Goal: Task Accomplishment & Management: Complete application form

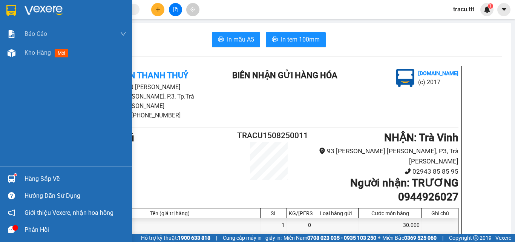
click at [14, 20] on div at bounding box center [66, 12] width 132 height 25
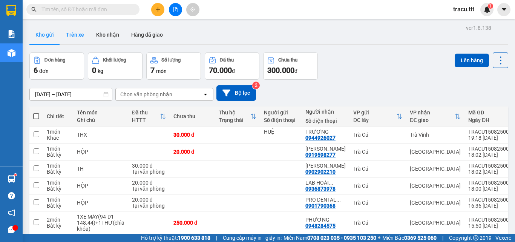
click at [73, 38] on button "Trên xe" at bounding box center [75, 35] width 30 height 18
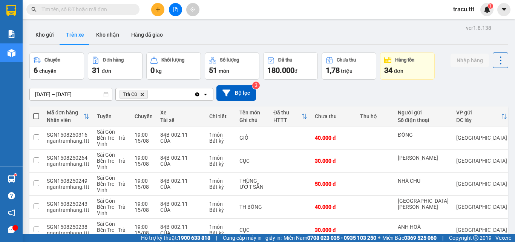
scroll to position [157, 0]
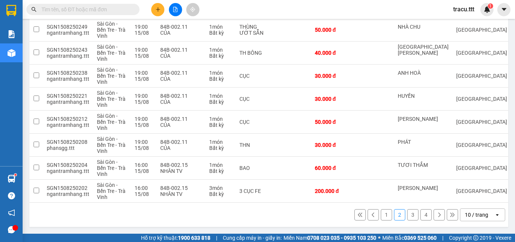
click at [422, 214] on button "4" at bounding box center [425, 214] width 11 height 11
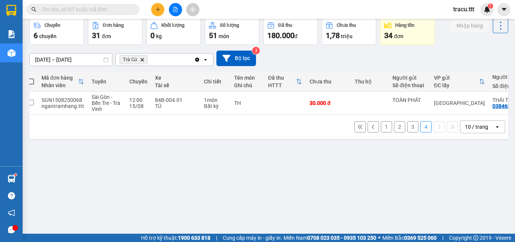
scroll to position [0, 5]
click at [408, 127] on button "3" at bounding box center [412, 126] width 11 height 11
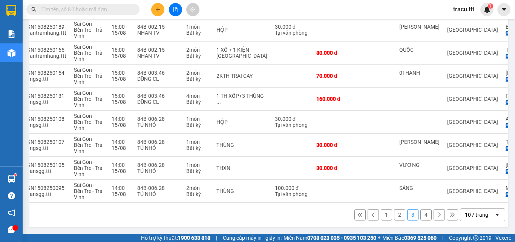
scroll to position [0, 27]
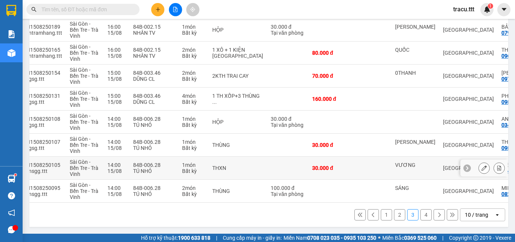
click at [354, 166] on td at bounding box center [373, 167] width 38 height 23
checkbox input "true"
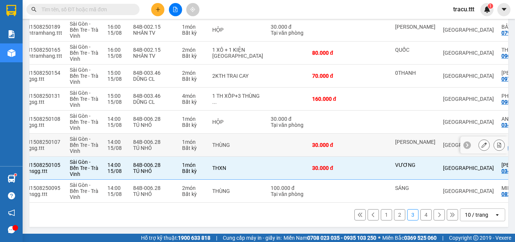
click at [324, 143] on td "30.000 đ" at bounding box center [330, 144] width 45 height 23
checkbox input "true"
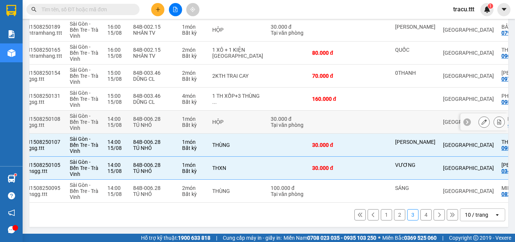
click at [321, 124] on td at bounding box center [330, 121] width 45 height 23
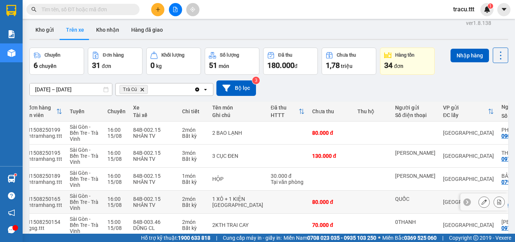
scroll to position [38, 0]
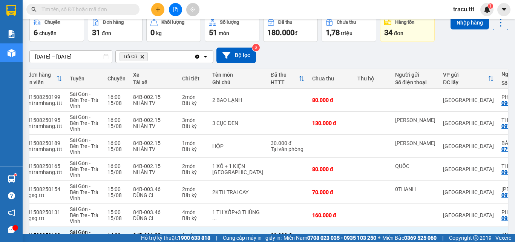
click at [467, 28] on button "Nhập hàng" at bounding box center [470, 23] width 38 height 14
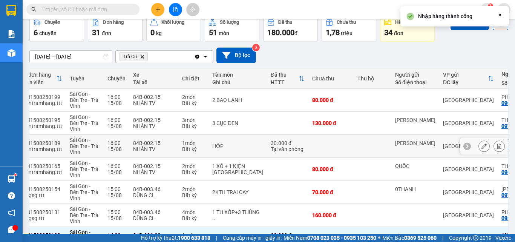
checkbox input "false"
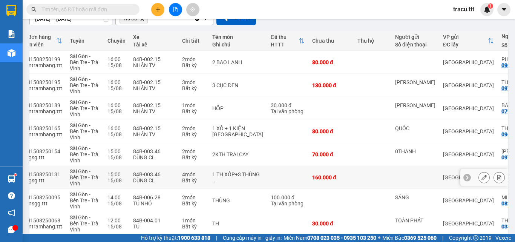
scroll to position [111, 0]
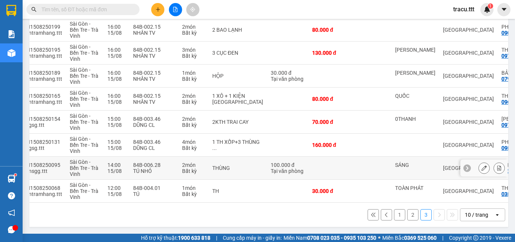
click at [316, 173] on td at bounding box center [330, 167] width 45 height 23
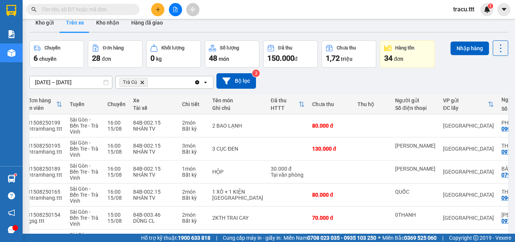
scroll to position [0, 0]
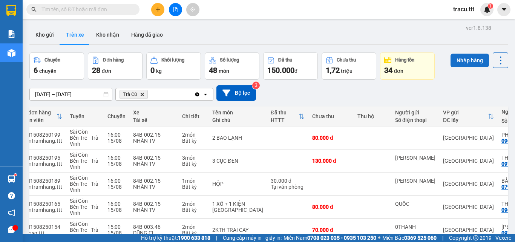
click at [466, 64] on button "Nhập hàng" at bounding box center [470, 61] width 38 height 14
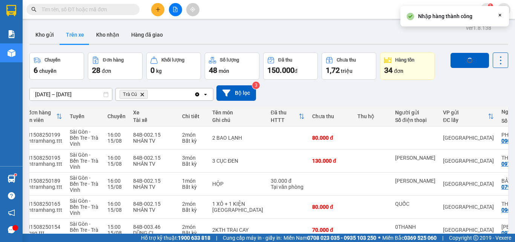
checkbox input "false"
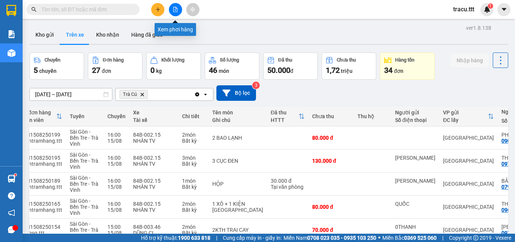
click at [172, 9] on button at bounding box center [175, 9] width 13 height 13
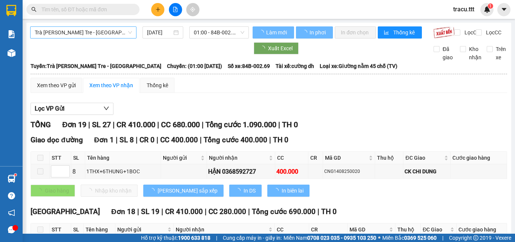
click at [99, 35] on span "Trà [PERSON_NAME] Tre - [GEOGRAPHIC_DATA]" at bounding box center [83, 32] width 97 height 11
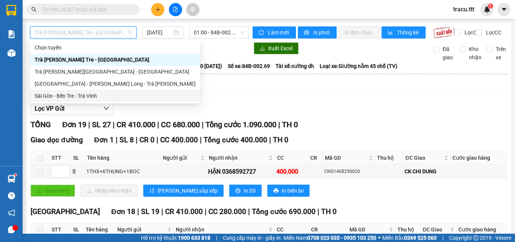
click at [113, 100] on div "Sài Gòn - Bến Tre - Trà Vinh" at bounding box center [115, 96] width 170 height 12
type input "[DATE]"
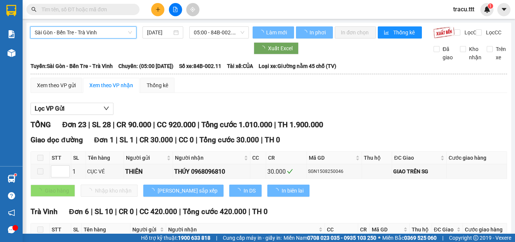
click at [223, 30] on span "05:00 - 84B-002.11" at bounding box center [219, 32] width 51 height 11
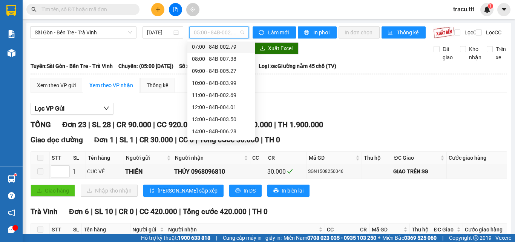
scroll to position [75, 0]
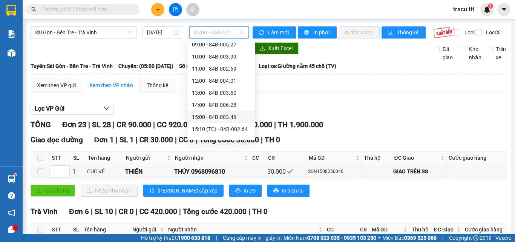
click at [215, 118] on div "15:00 - 84B-003.46" at bounding box center [221, 117] width 59 height 8
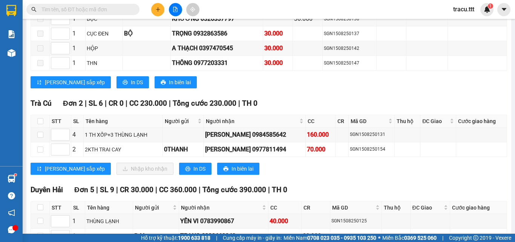
scroll to position [550, 0]
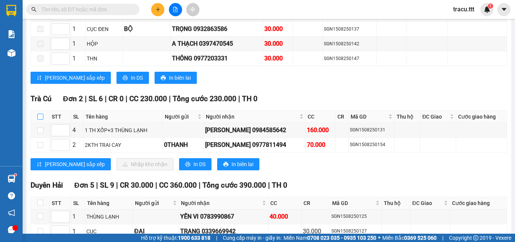
click at [43, 120] on input "checkbox" at bounding box center [40, 116] width 6 height 6
checkbox input "true"
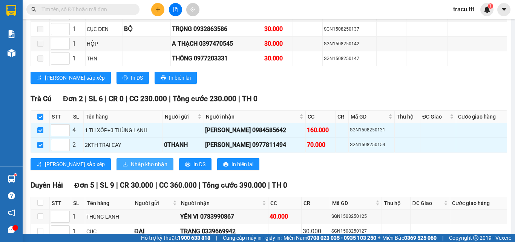
click at [131, 168] on span "Nhập kho nhận" at bounding box center [149, 164] width 37 height 8
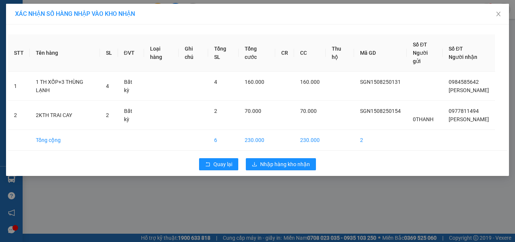
click at [291, 174] on div "Quay lại Nhập hàng kho nhận" at bounding box center [257, 164] width 499 height 20
click at [290, 168] on span "Nhập hàng kho nhận" at bounding box center [285, 164] width 50 height 8
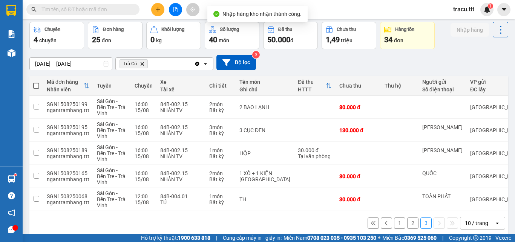
scroll to position [42, 0]
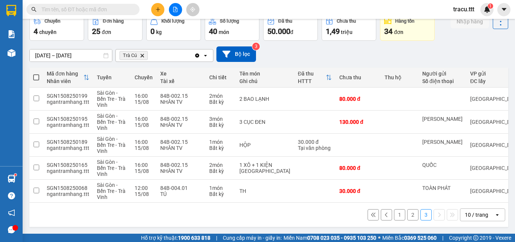
click at [173, 9] on icon "file-add" at bounding box center [175, 9] width 5 height 5
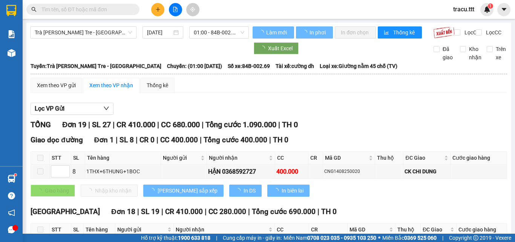
click at [91, 36] on span "Trà [PERSON_NAME] Tre - [GEOGRAPHIC_DATA]" at bounding box center [83, 32] width 97 height 11
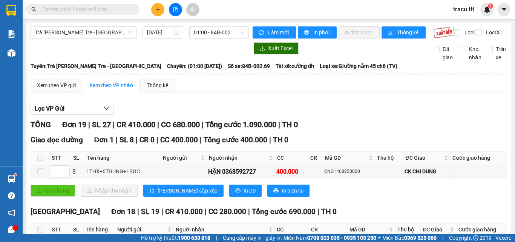
click at [211, 33] on span "01:00 - 84B-002.69" at bounding box center [219, 32] width 51 height 11
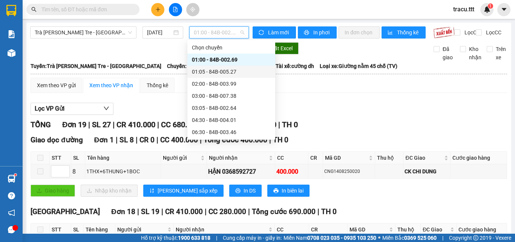
click at [198, 70] on div "01:05 - 84B-005.27" at bounding box center [231, 71] width 79 height 8
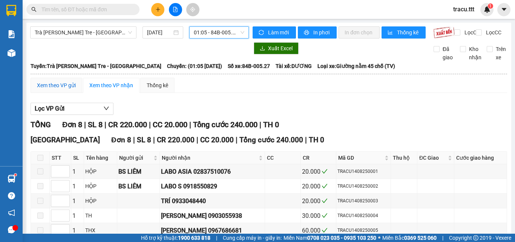
click at [57, 88] on div "Xem theo VP gửi" at bounding box center [56, 85] width 39 height 8
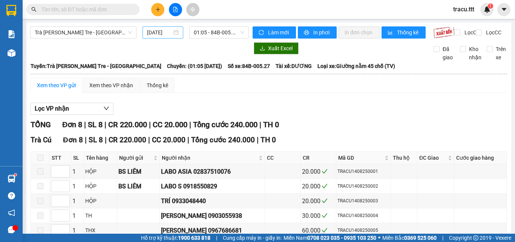
click at [147, 28] on div "[DATE]" at bounding box center [163, 32] width 41 height 12
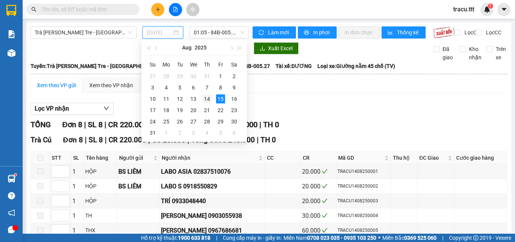
click at [206, 98] on div "14" at bounding box center [206, 98] width 9 height 9
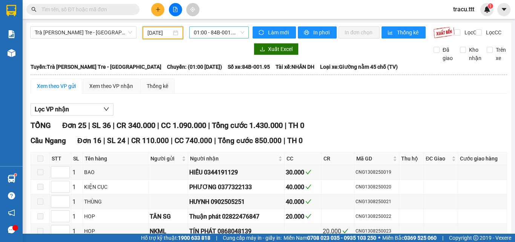
click at [224, 36] on span "01:00 - 84B-001.95" at bounding box center [219, 32] width 51 height 11
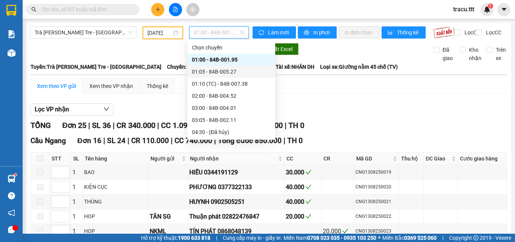
click at [214, 72] on div "01:05 - 84B-005.27" at bounding box center [231, 71] width 79 height 8
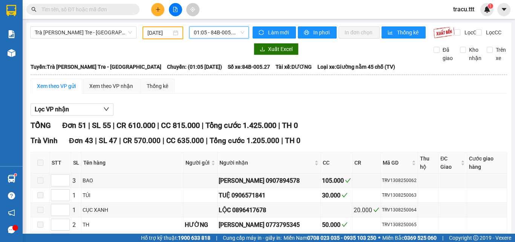
click at [216, 33] on span "01:05 - 84B-005.27" at bounding box center [219, 32] width 51 height 11
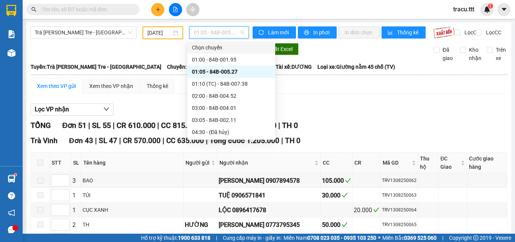
click at [161, 53] on div at bounding box center [139, 49] width 219 height 12
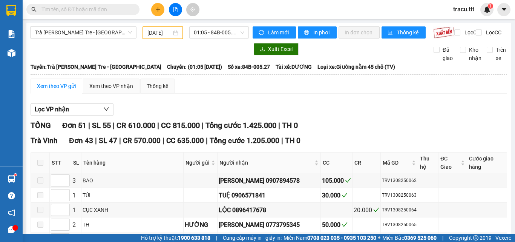
click at [161, 38] on div "[DATE]" at bounding box center [163, 32] width 41 height 13
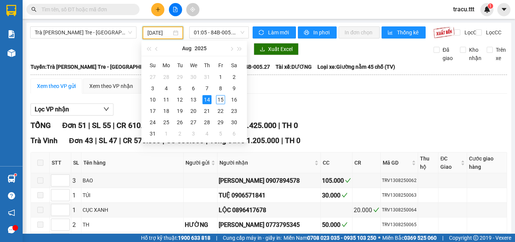
click at [157, 33] on input "[DATE]" at bounding box center [159, 33] width 24 height 8
click at [192, 103] on div "13" at bounding box center [193, 99] width 9 height 9
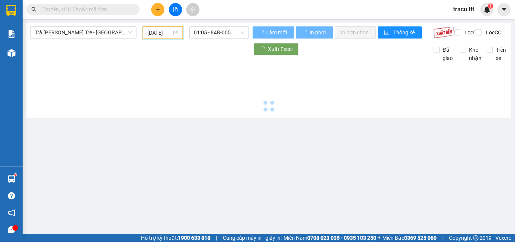
type input "[DATE]"
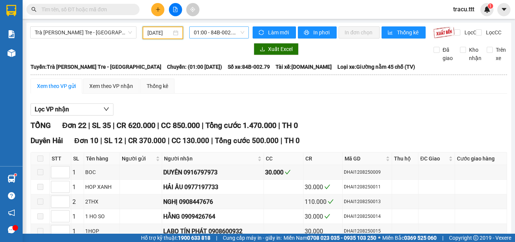
click at [209, 32] on span "01:00 - 84B-002.79" at bounding box center [219, 32] width 51 height 11
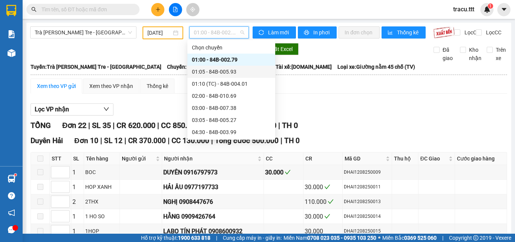
click at [210, 68] on div "01:05 - 84B-005.93" at bounding box center [231, 71] width 79 height 8
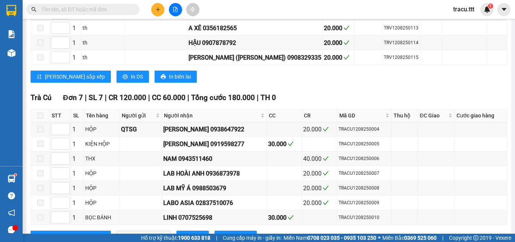
scroll to position [841, 0]
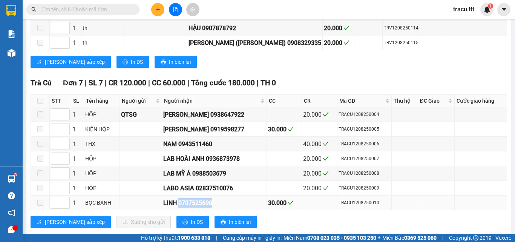
drag, startPoint x: 179, startPoint y: 186, endPoint x: 221, endPoint y: 187, distance: 41.9
click at [221, 198] on div "LINH 0707525698" at bounding box center [214, 202] width 102 height 9
copy div "0707525698"
click at [158, 12] on icon "plus" at bounding box center [157, 9] width 5 height 5
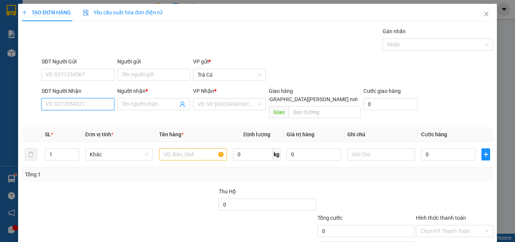
click at [102, 106] on input "SĐT Người Nhận" at bounding box center [77, 104] width 73 height 12
paste input "0707525698"
type input "0707525698"
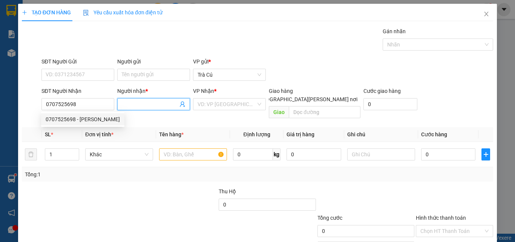
click at [136, 105] on input "Người nhận *" at bounding box center [150, 104] width 56 height 8
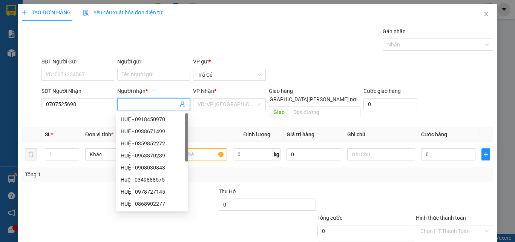
click at [90, 92] on div "SĐT Người Nhận" at bounding box center [77, 91] width 73 height 8
click at [90, 98] on input "0707525698" at bounding box center [77, 104] width 73 height 12
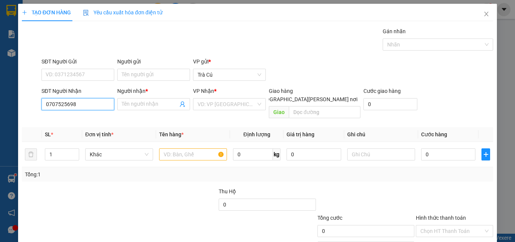
click at [83, 102] on input "0707525698" at bounding box center [77, 104] width 73 height 12
click at [93, 118] on div "0707525698 - [PERSON_NAME]" at bounding box center [83, 119] width 74 height 8
type input "LINH"
click at [178, 148] on input "text" at bounding box center [193, 154] width 68 height 12
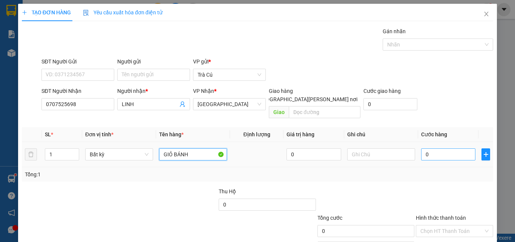
type input "GIỎ BÁNH"
click at [432, 148] on input "0" at bounding box center [448, 154] width 54 height 12
type input "3"
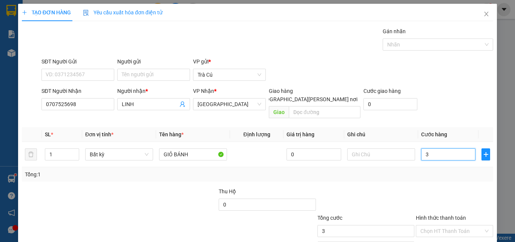
type input "30"
type input "30.000"
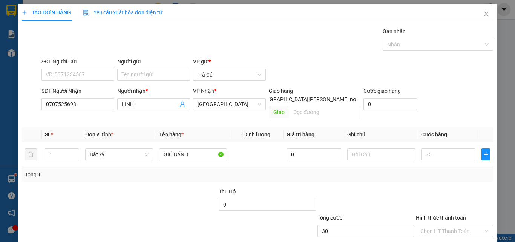
type input "30.000"
click at [368, 194] on div at bounding box center [366, 200] width 98 height 26
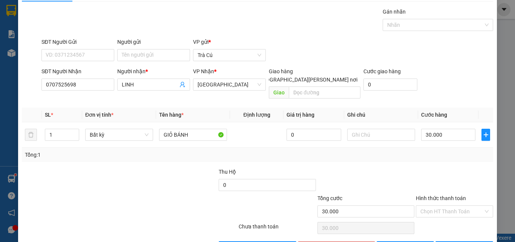
scroll to position [37, 0]
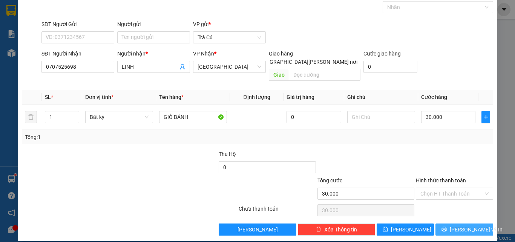
click at [456, 225] on span "[PERSON_NAME] và In" at bounding box center [476, 229] width 53 height 8
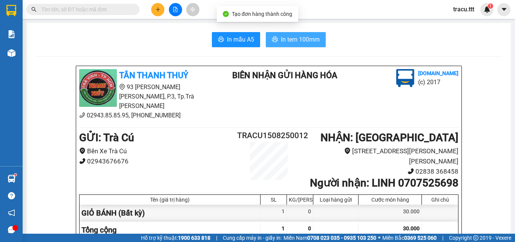
click at [308, 41] on span "In tem 100mm" at bounding box center [300, 39] width 39 height 9
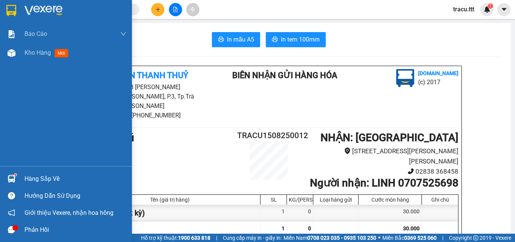
click at [4, 7] on div at bounding box center [66, 12] width 132 height 25
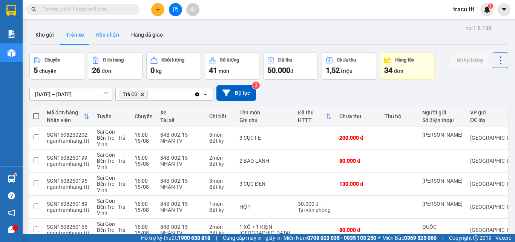
click at [104, 37] on button "Kho nhận" at bounding box center [107, 35] width 35 height 18
type input "[DATE] – [DATE]"
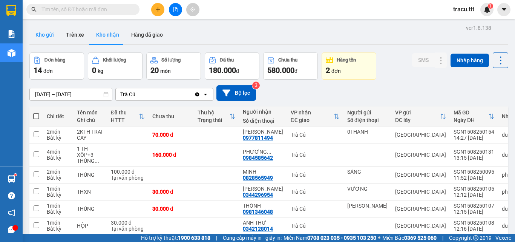
click at [50, 40] on button "Kho gửi" at bounding box center [44, 35] width 31 height 18
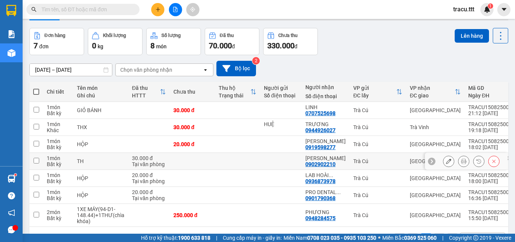
scroll to position [38, 0]
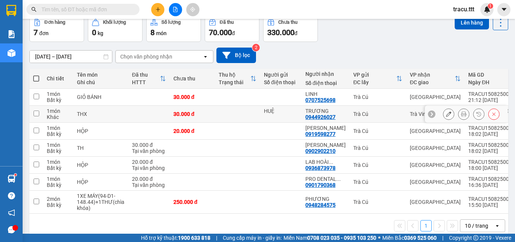
click at [261, 112] on td "HUỆ" at bounding box center [280, 114] width 41 height 17
checkbox input "true"
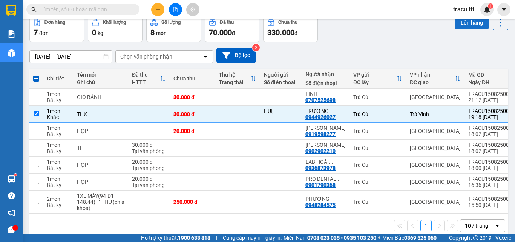
click at [463, 25] on button "Lên hàng" at bounding box center [472, 23] width 34 height 14
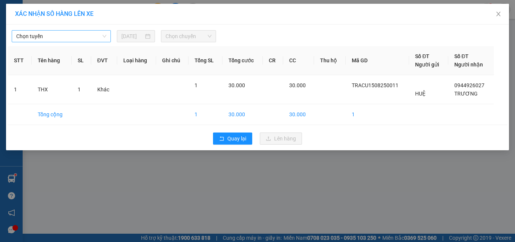
click at [99, 40] on span "Chọn tuyến" at bounding box center [61, 36] width 90 height 11
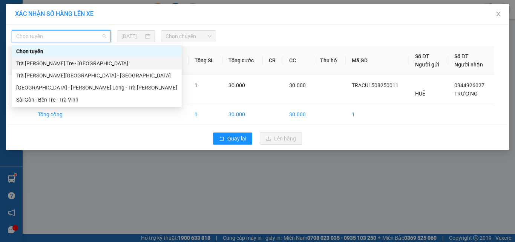
click at [89, 63] on div "Trà [PERSON_NAME] Tre - [GEOGRAPHIC_DATA]" at bounding box center [96, 63] width 161 height 8
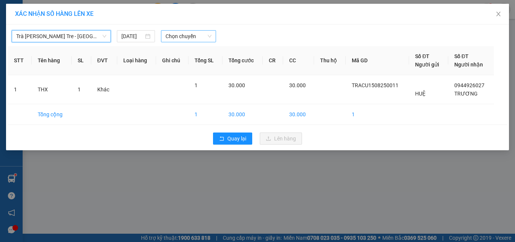
click at [181, 38] on span "Chọn chuyến" at bounding box center [188, 36] width 46 height 11
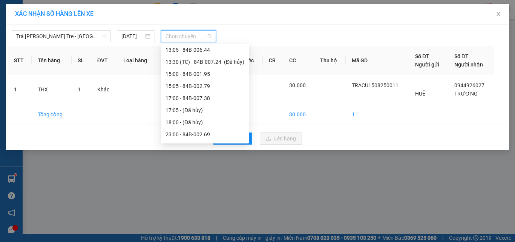
scroll to position [169, 0]
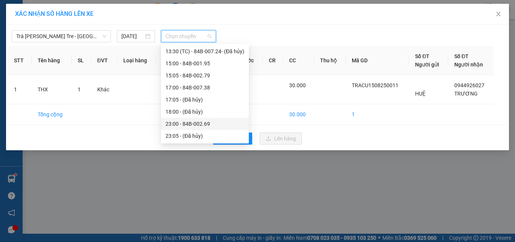
click at [196, 122] on div "23:00 - 84B-002.69" at bounding box center [204, 124] width 79 height 8
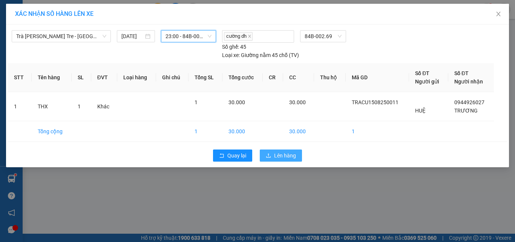
click at [279, 154] on span "Lên hàng" at bounding box center [285, 155] width 22 height 8
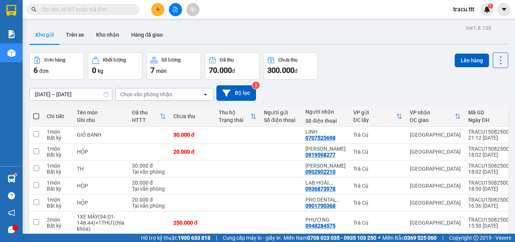
click at [81, 43] on button "Trên xe" at bounding box center [75, 35] width 30 height 18
click at [77, 39] on button "Trên xe" at bounding box center [75, 35] width 30 height 18
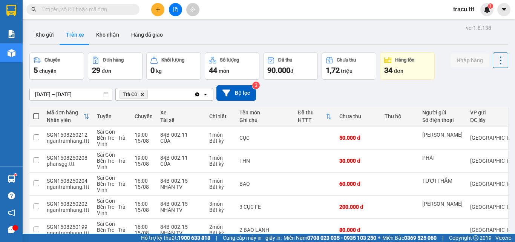
click at [124, 11] on input "text" at bounding box center [85, 9] width 89 height 8
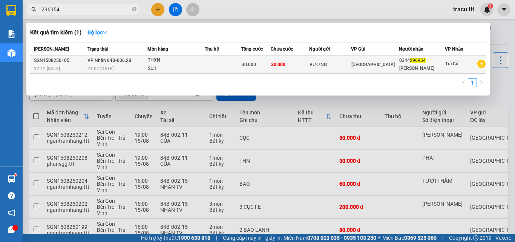
type input "296954"
click at [250, 63] on span "30.000" at bounding box center [249, 64] width 14 height 5
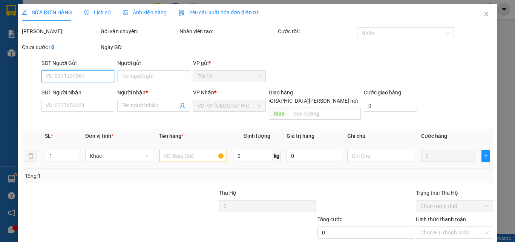
type input "VƯƠNG"
type input "0344296954"
type input "[PERSON_NAME]"
type input "30.000"
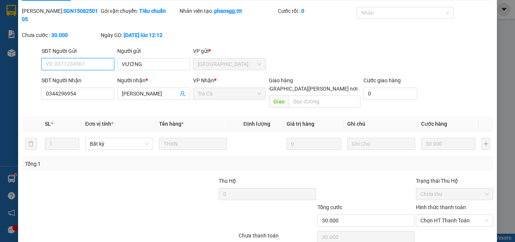
scroll to position [39, 0]
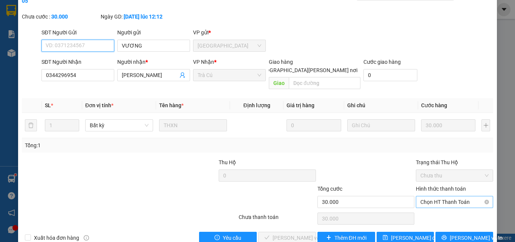
click at [425, 196] on span "Chọn HT Thanh Toán" at bounding box center [454, 201] width 68 height 11
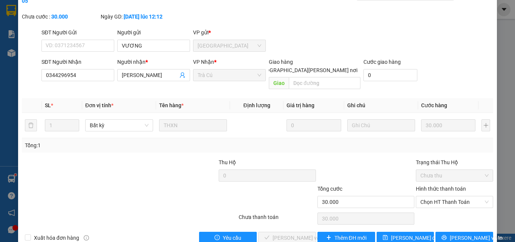
click at [422, 194] on div "Total Paid Fee 0 Total UnPaid Fee 30.000 Cash Collection Total Fee Mã ĐH: SGN15…" at bounding box center [257, 115] width 471 height 255
click at [444, 196] on span "Chọn HT Thanh Toán" at bounding box center [454, 201] width 68 height 11
click at [427, 200] on div "Tại văn phòng" at bounding box center [449, 200] width 67 height 8
type input "0"
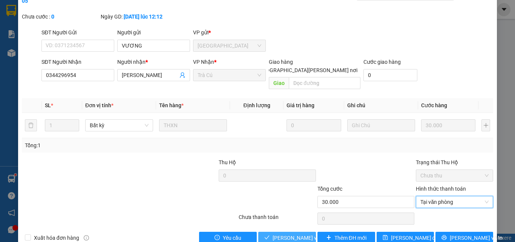
click at [303, 233] on span "[PERSON_NAME] và [PERSON_NAME] hàng" at bounding box center [324, 237] width 102 height 8
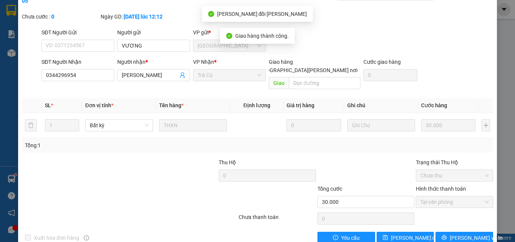
click at [257, 136] on div "Total Paid Fee 30.000 Total UnPaid Fee 0 Cash Collection Total Fee Mã ĐH: SGN15…" at bounding box center [257, 115] width 471 height 255
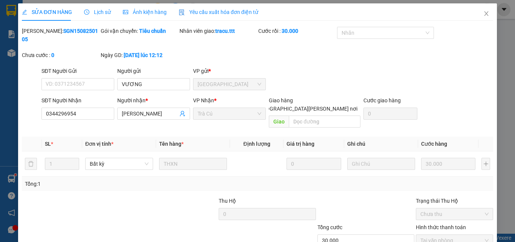
scroll to position [0, 0]
click at [484, 14] on icon "close" at bounding box center [486, 14] width 4 height 5
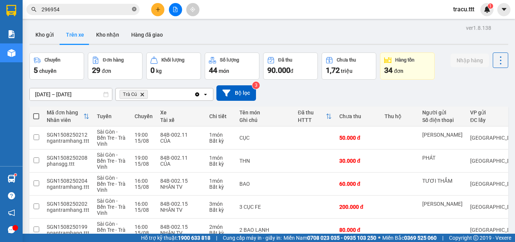
click at [134, 9] on icon "close-circle" at bounding box center [134, 9] width 5 height 5
click at [127, 9] on input "text" at bounding box center [85, 9] width 89 height 8
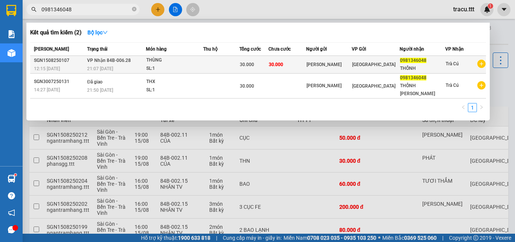
type input "0981346048"
click at [398, 63] on div "[GEOGRAPHIC_DATA]" at bounding box center [375, 64] width 47 height 8
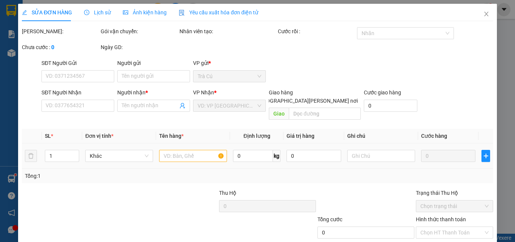
click at [368, 172] on div "Tổng: 1" at bounding box center [257, 176] width 465 height 8
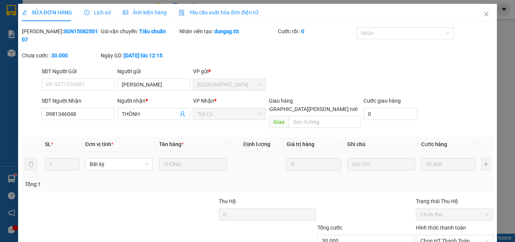
type input "[PERSON_NAME]"
type input "0981346048"
type input "THÔNH"
type input "30.000"
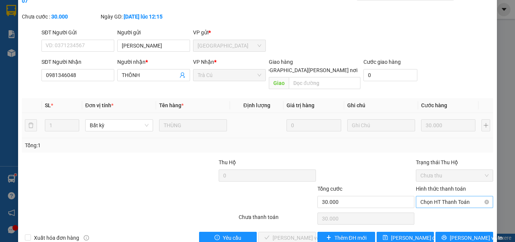
click at [441, 196] on span "Chọn HT Thanh Toán" at bounding box center [454, 201] width 68 height 11
click at [447, 203] on div "Tại văn phòng" at bounding box center [449, 200] width 67 height 8
type input "0"
click at [294, 233] on span "[PERSON_NAME] và [PERSON_NAME] hàng" at bounding box center [324, 237] width 102 height 8
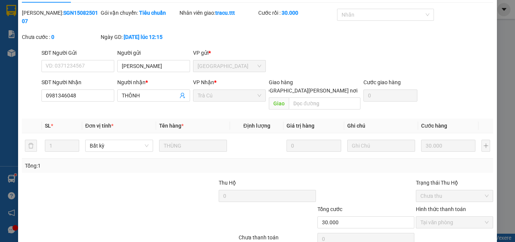
scroll to position [0, 0]
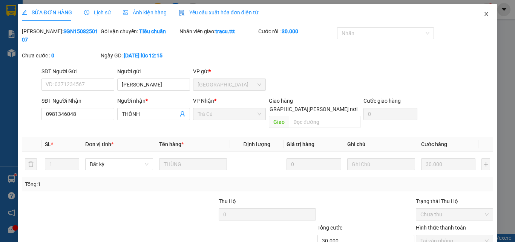
click at [483, 12] on icon "close" at bounding box center [486, 14] width 6 height 6
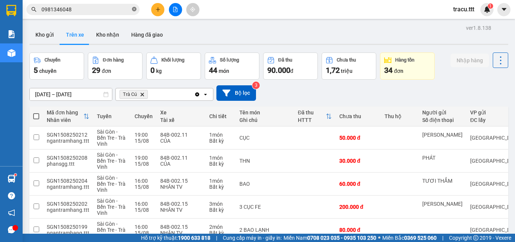
click at [133, 6] on span at bounding box center [134, 9] width 5 height 7
drag, startPoint x: 260, startPoint y: 34, endPoint x: 285, endPoint y: 7, distance: 36.6
click at [260, 34] on div "Kho gửi Trên xe Kho nhận Hàng đã giao" at bounding box center [268, 36] width 479 height 20
click at [122, 6] on input "text" at bounding box center [85, 9] width 89 height 8
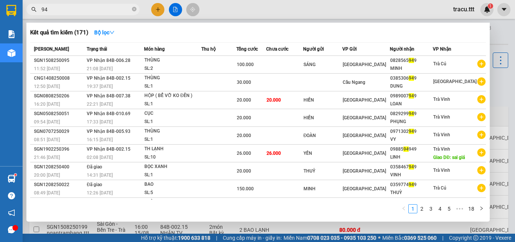
type input "9"
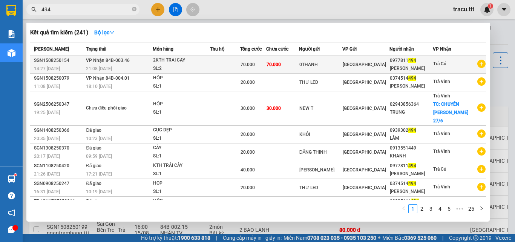
type input "494"
click at [363, 66] on span "[GEOGRAPHIC_DATA]" at bounding box center [364, 64] width 43 height 5
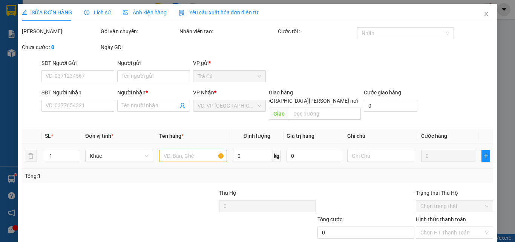
type input "0THANH"
type input "0977811494"
type input "[PERSON_NAME]"
type input "70.000"
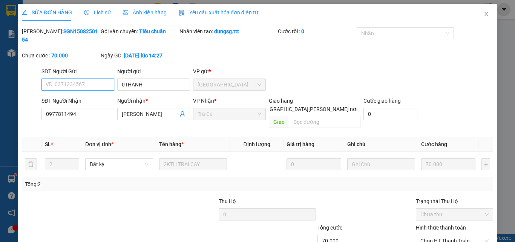
scroll to position [35, 0]
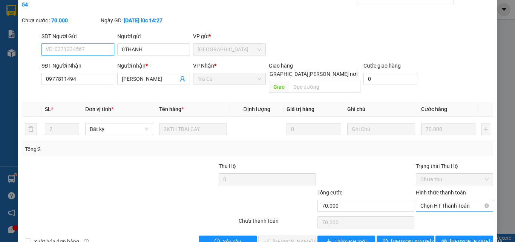
click at [447, 200] on span "Chọn HT Thanh Toán" at bounding box center [454, 205] width 68 height 11
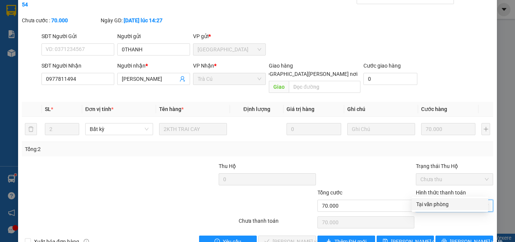
click at [434, 203] on div "Tại văn phòng" at bounding box center [449, 204] width 67 height 8
type input "0"
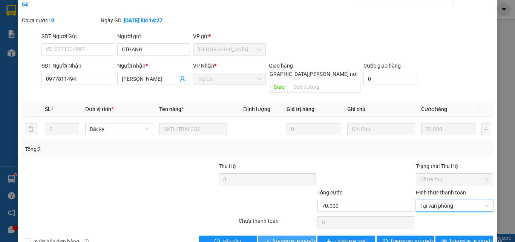
click at [286, 237] on span "[PERSON_NAME] và [PERSON_NAME] hàng" at bounding box center [324, 241] width 102 height 8
